Goal: Information Seeking & Learning: Learn about a topic

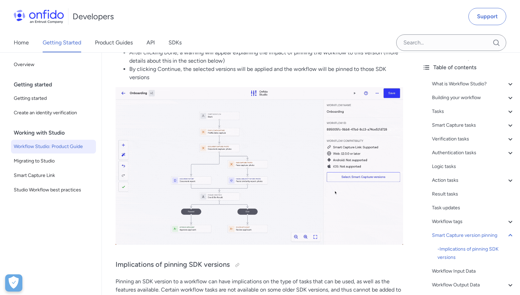
scroll to position [13913, 0]
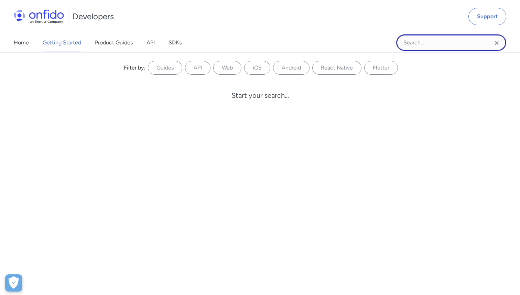
click at [425, 43] on input "Onfido search input field" at bounding box center [451, 42] width 110 height 16
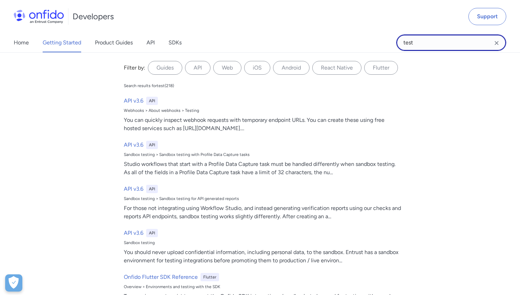
type input "test"
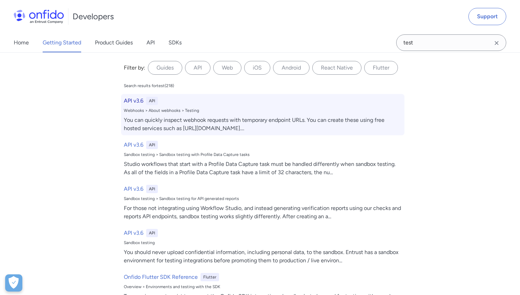
click at [233, 122] on div "You can quickly inspect webhook requests with temporary endpoint URLs. You can …" at bounding box center [263, 124] width 278 height 16
select select "http"
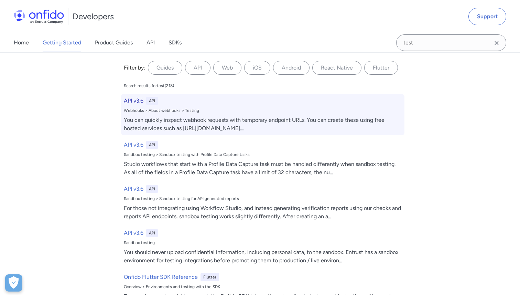
select select "http"
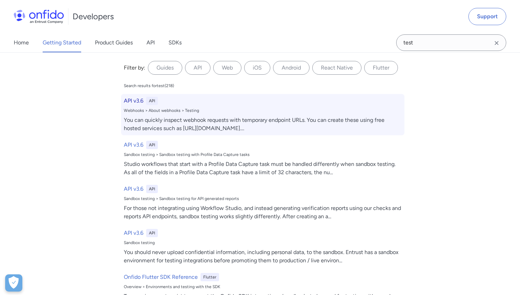
select select "http"
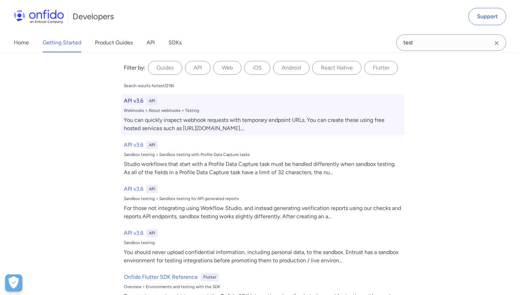
select select "http"
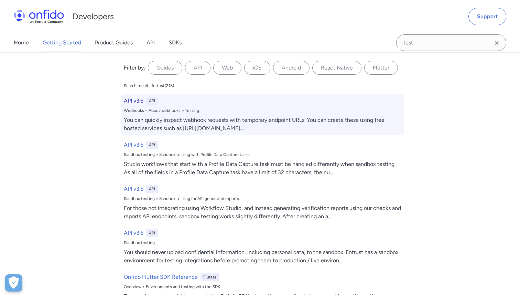
select select "http"
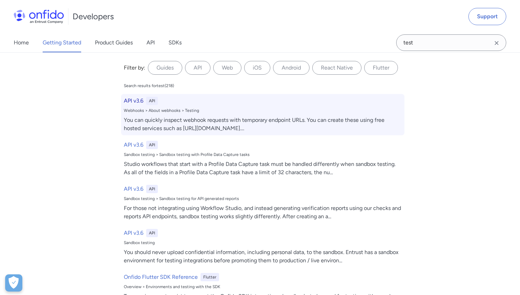
select select "http"
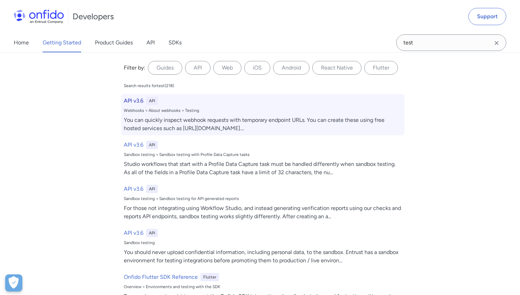
select select "http"
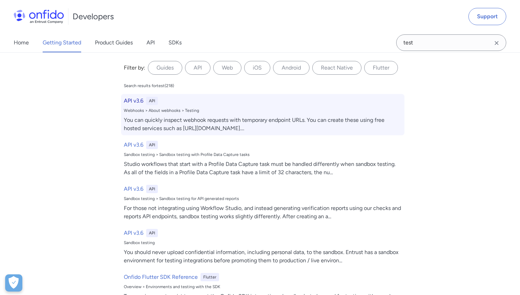
select select "http"
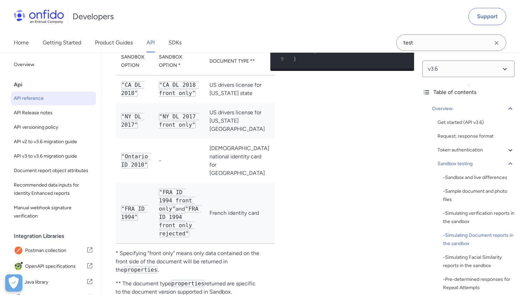
scroll to position [2266, 0]
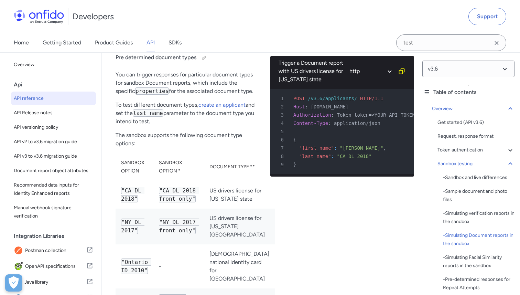
click at [252, 99] on div "Pre determined document types You can trigger responses for particular document…" at bounding box center [258, 255] width 287 height 420
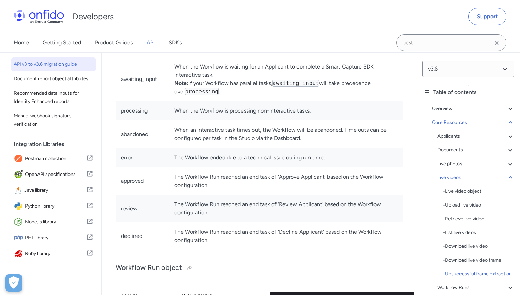
scroll to position [0, 0]
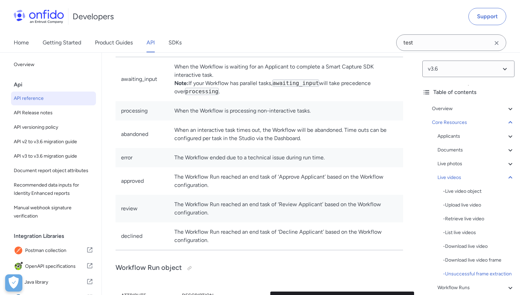
click at [42, 101] on span "API reference" at bounding box center [53, 98] width 79 height 8
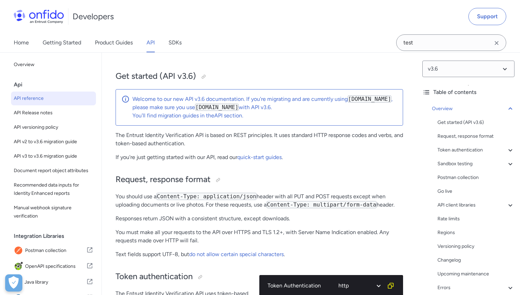
scroll to position [59, 0]
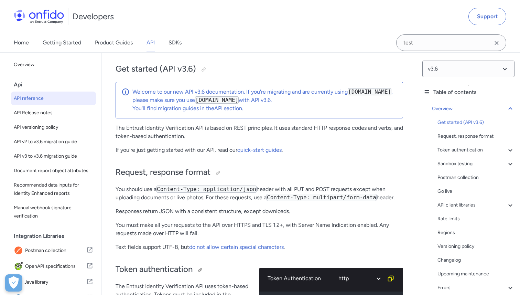
click at [137, 264] on h2 "Token authentication" at bounding box center [181, 269] width 133 height 12
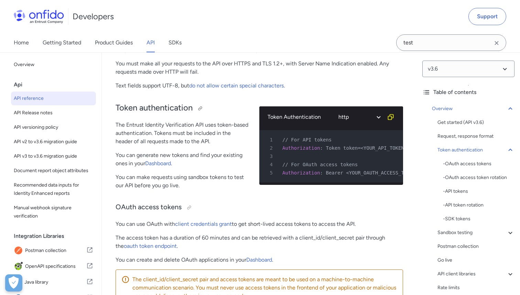
scroll to position [223, 0]
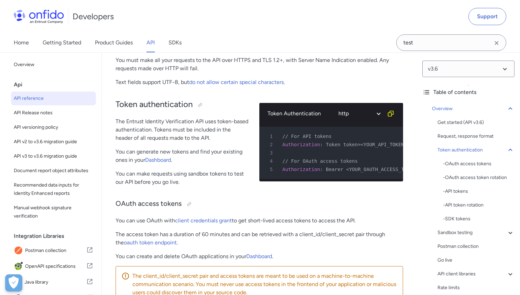
click at [181, 130] on p "The Entrust Identity Verification API uses token-based authentication. Tokens m…" at bounding box center [181, 129] width 133 height 25
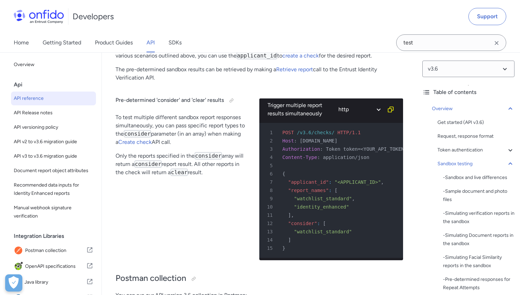
scroll to position [4833, 0]
click at [150, 50] on link "creating an applicant" at bounding box center [154, 47] width 52 height 7
click at [150, 36] on link "reports" at bounding box center [158, 33] width 17 height 7
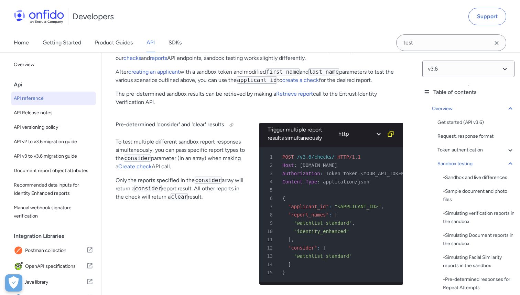
scroll to position [4808, 0]
drag, startPoint x: 171, startPoint y: 159, endPoint x: 110, endPoint y: 86, distance: 95.2
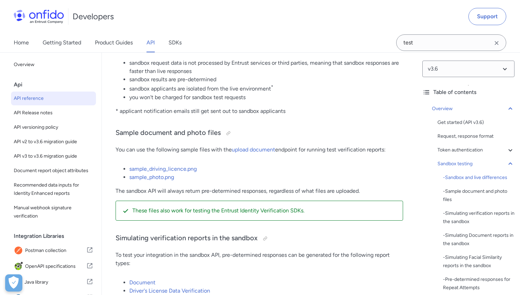
scroll to position [1276, 0]
click at [146, 173] on link "sample_driving_licence.png" at bounding box center [162, 169] width 67 height 7
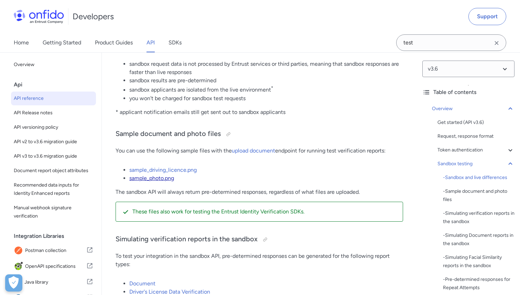
click at [149, 181] on link "sample_photo.png" at bounding box center [151, 178] width 45 height 7
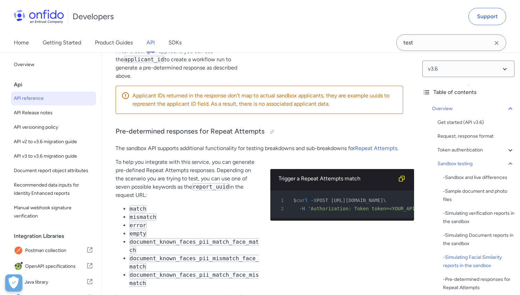
scroll to position [3164, 0]
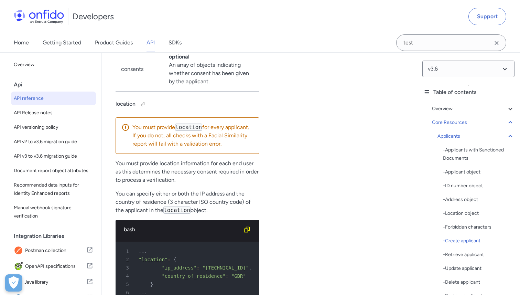
scroll to position [9856, 0]
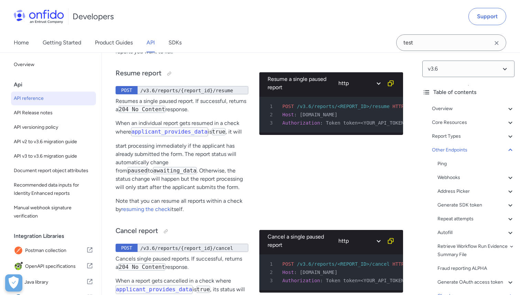
scroll to position [76578, 0]
